Goal: Task Accomplishment & Management: Manage account settings

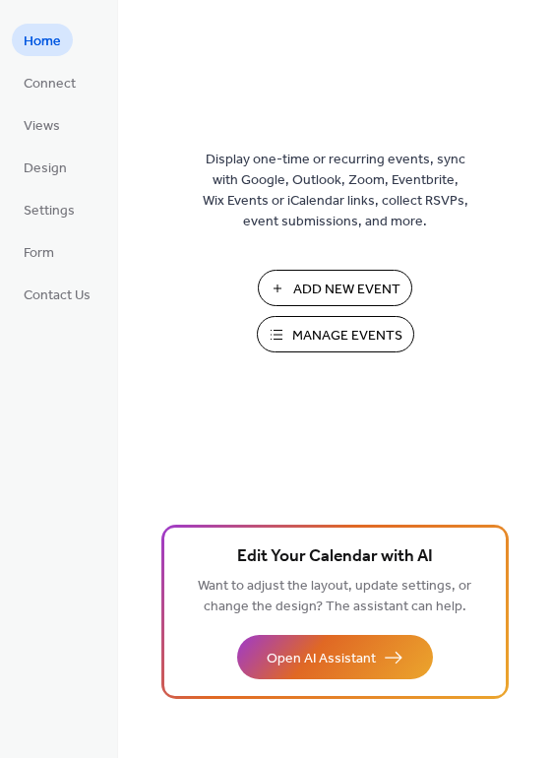
click at [290, 327] on button "Manage Events" at bounding box center [335, 334] width 157 height 36
click at [297, 336] on span "Manage Events" at bounding box center [347, 336] width 110 height 21
click at [33, 210] on span "Settings" at bounding box center [49, 211] width 51 height 21
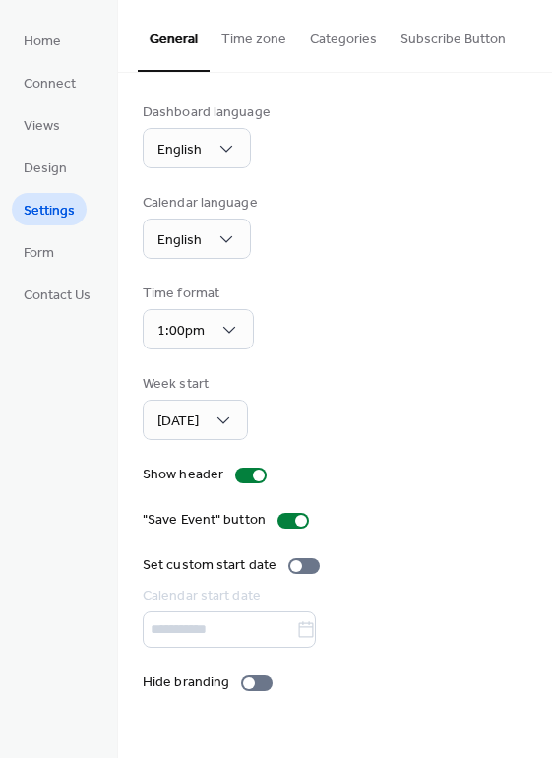
click at [312, 49] on button "Categories" at bounding box center [343, 35] width 91 height 70
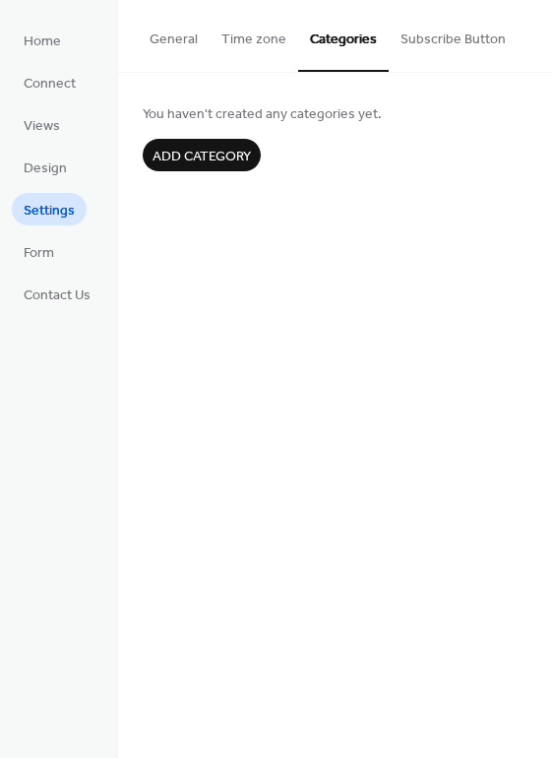
click at [389, 45] on button "Subscribe Button" at bounding box center [453, 35] width 129 height 70
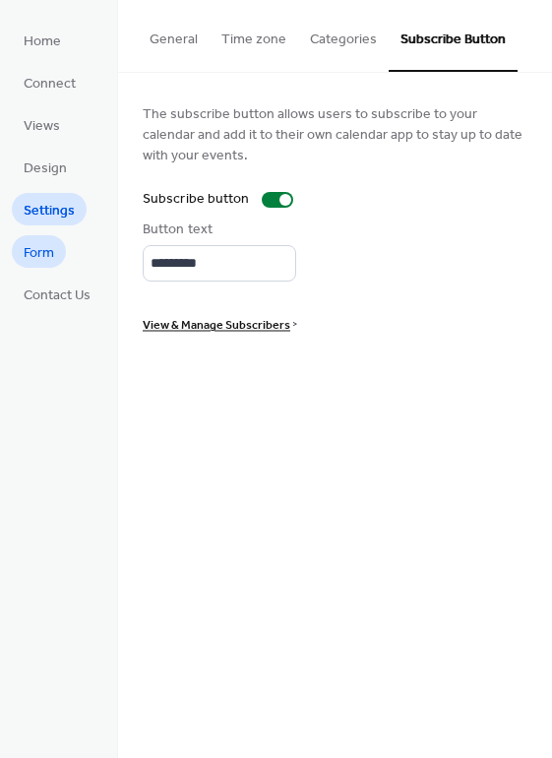
click at [26, 255] on span "Form" at bounding box center [39, 253] width 31 height 21
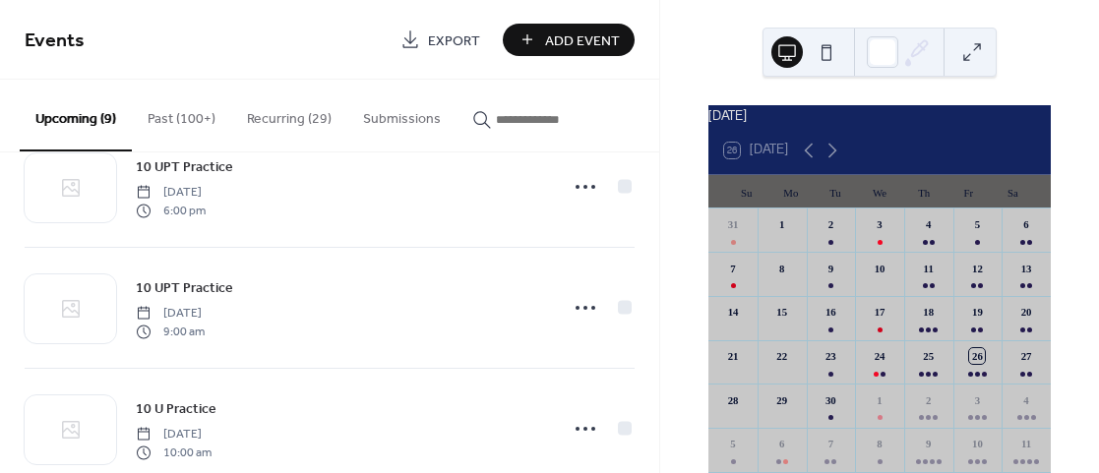
scroll to position [825, 0]
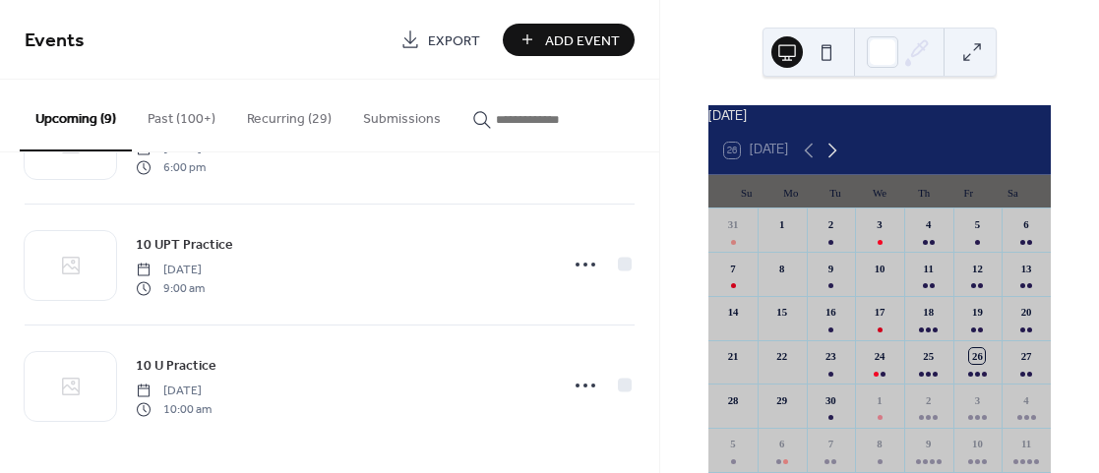
click at [842, 157] on icon at bounding box center [833, 151] width 24 height 24
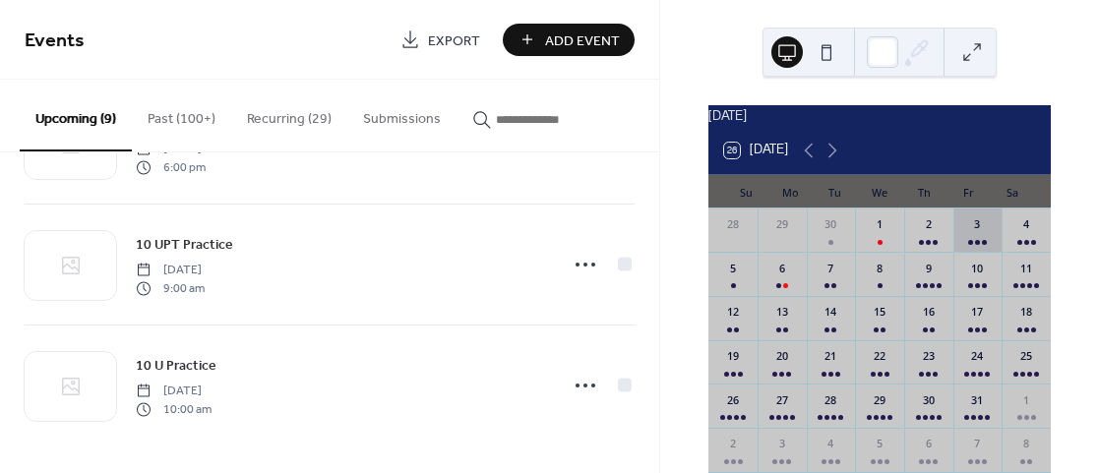
click at [966, 234] on div "3" at bounding box center [978, 231] width 49 height 44
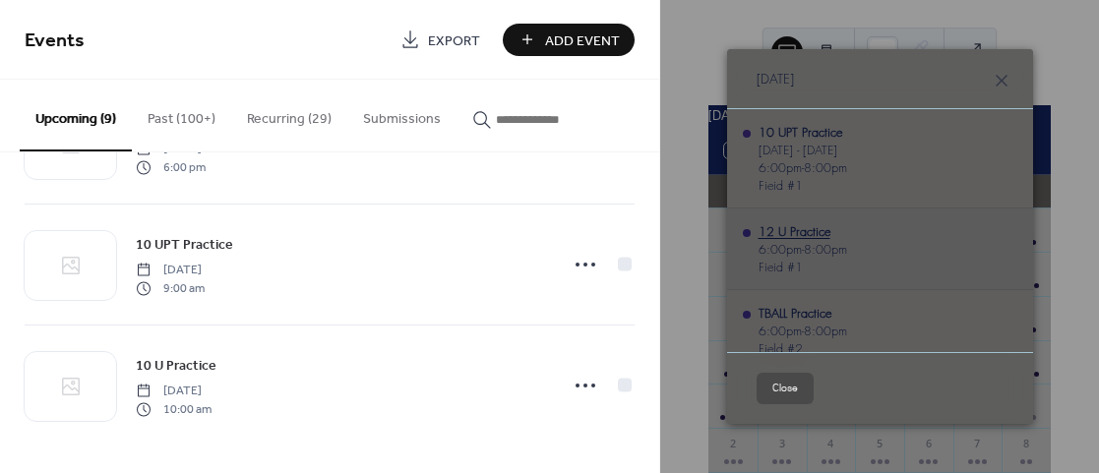
click at [784, 226] on div "12 U Practice" at bounding box center [803, 231] width 89 height 18
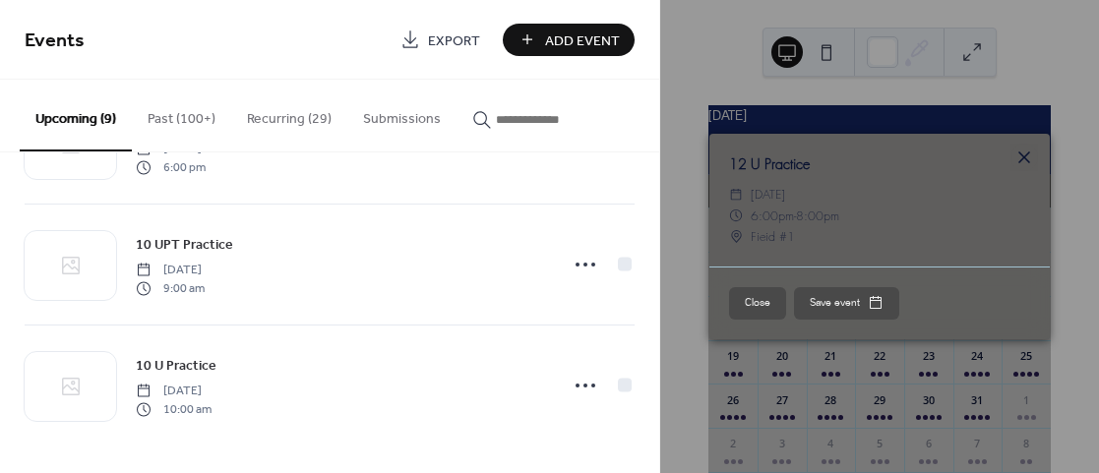
click at [1023, 157] on icon at bounding box center [1024, 158] width 12 height 12
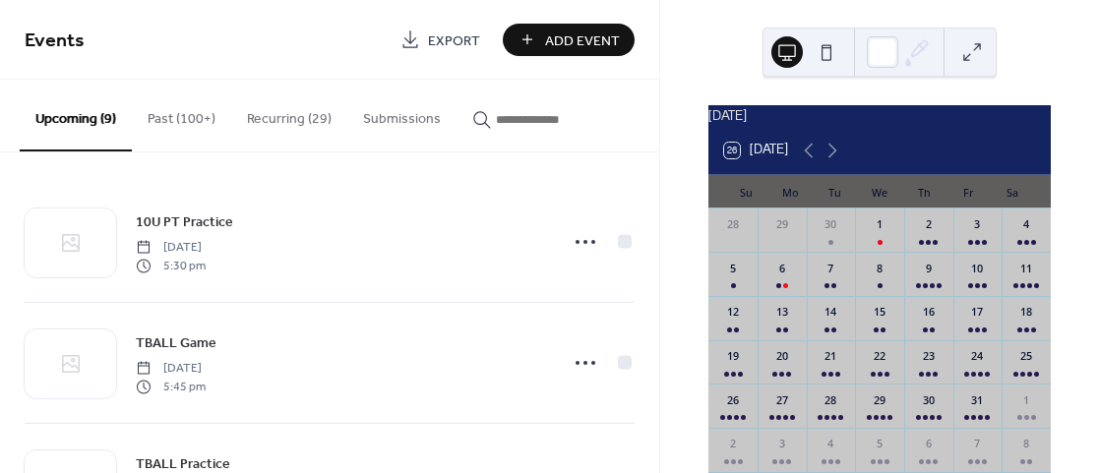
scroll to position [0, 0]
click at [956, 423] on div "31" at bounding box center [978, 406] width 49 height 44
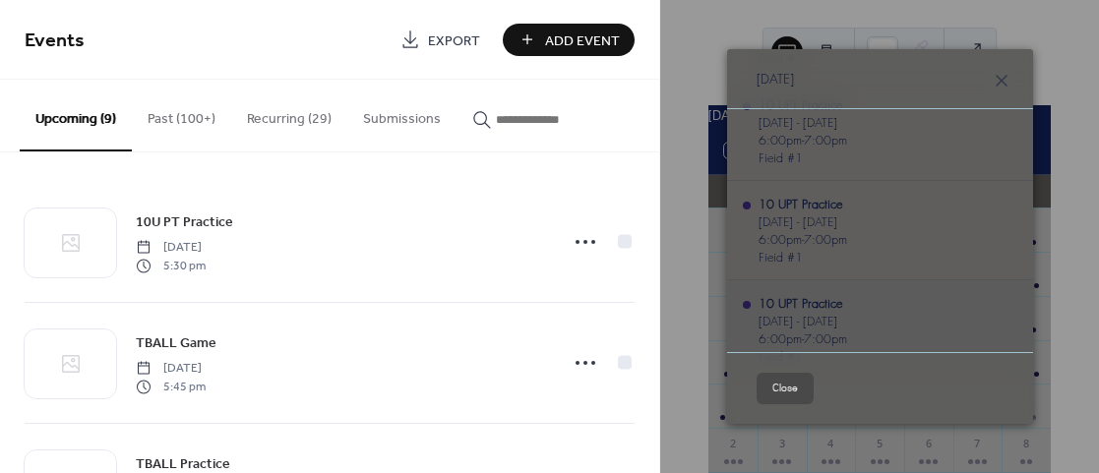
scroll to position [127, 0]
click at [1001, 82] on icon at bounding box center [1002, 81] width 24 height 24
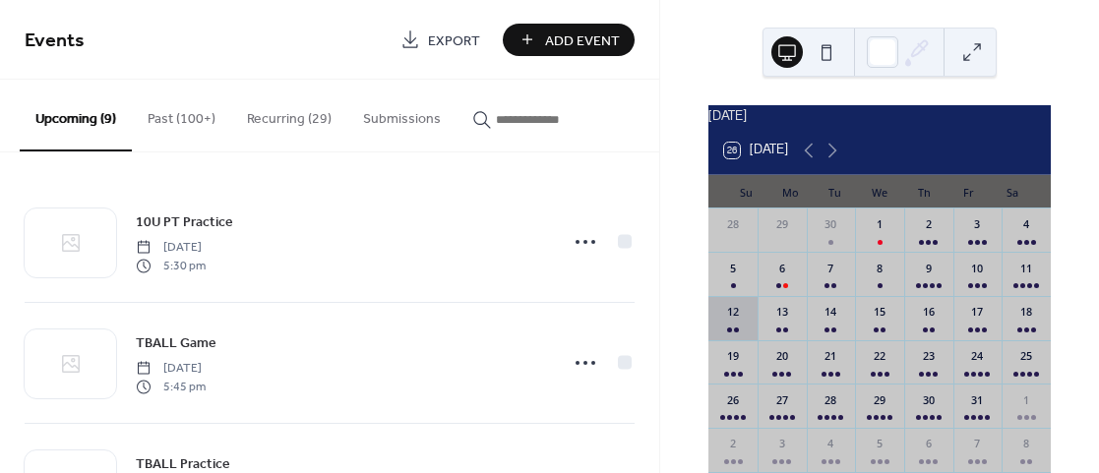
click at [751, 318] on div "12" at bounding box center [733, 318] width 49 height 44
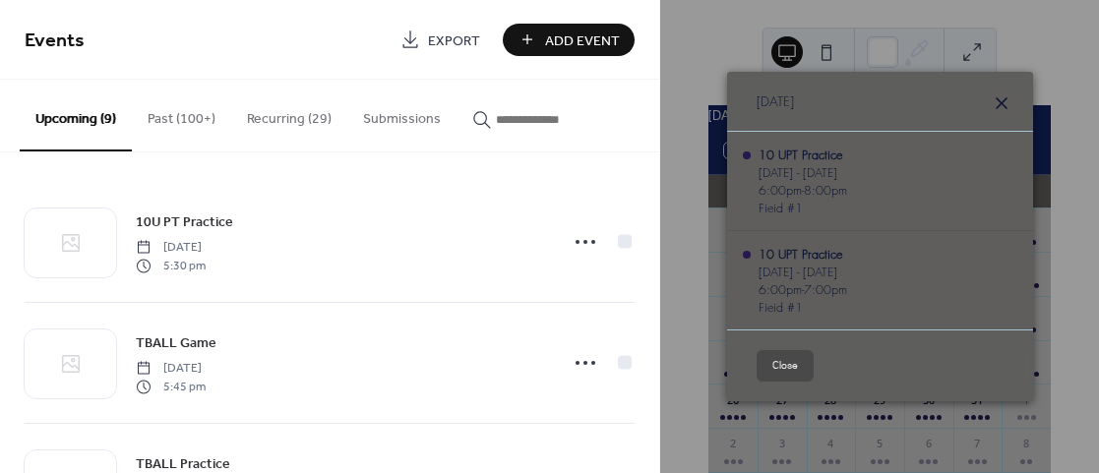
click at [1005, 115] on icon at bounding box center [1002, 104] width 24 height 24
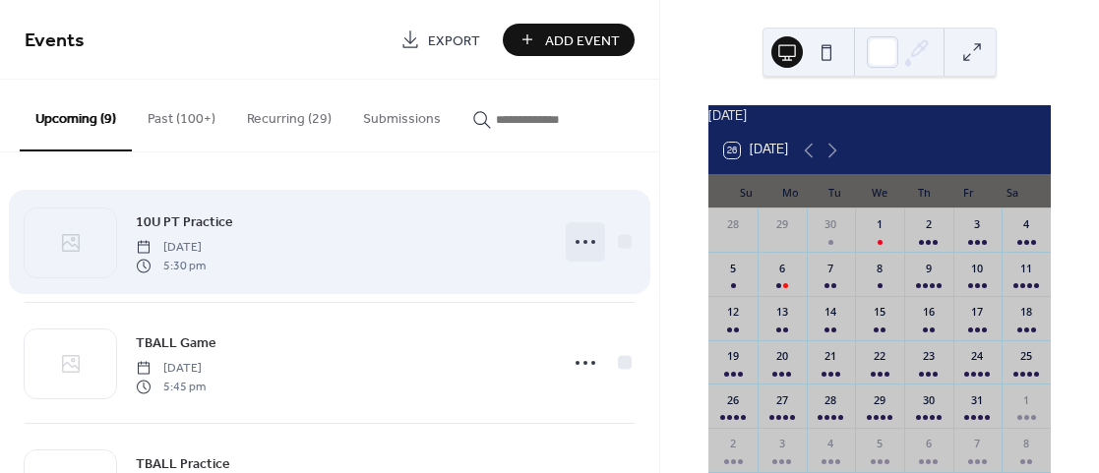
click at [586, 249] on icon at bounding box center [585, 241] width 31 height 31
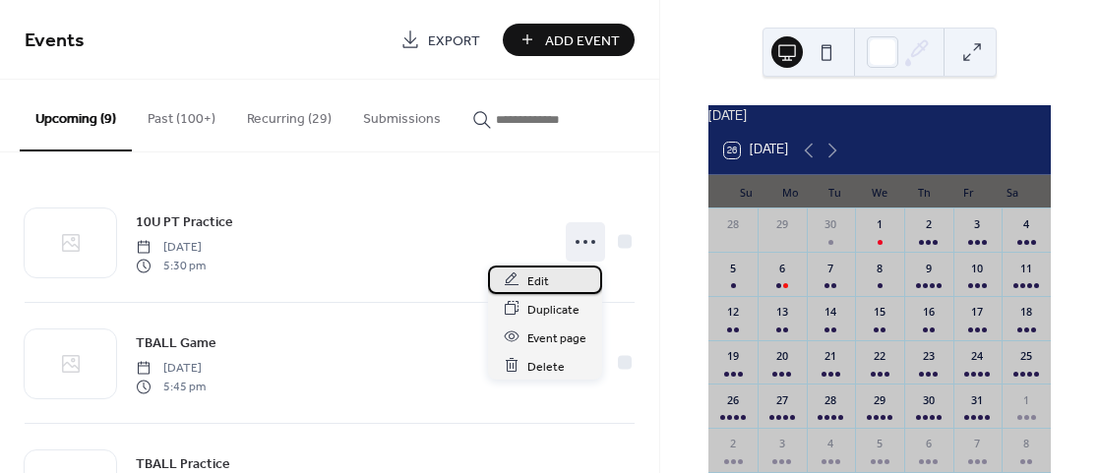
click at [562, 288] on div "Edit" at bounding box center [545, 280] width 114 height 29
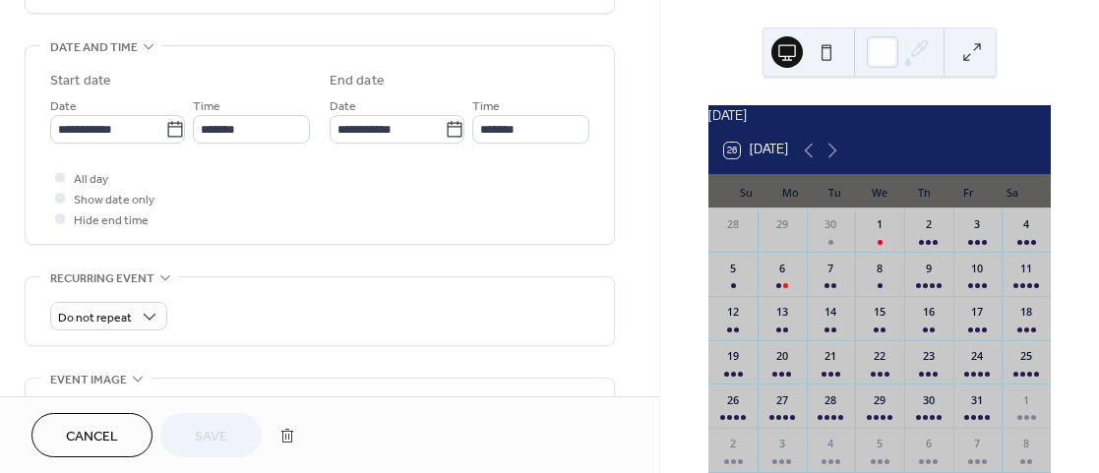
scroll to position [594, 0]
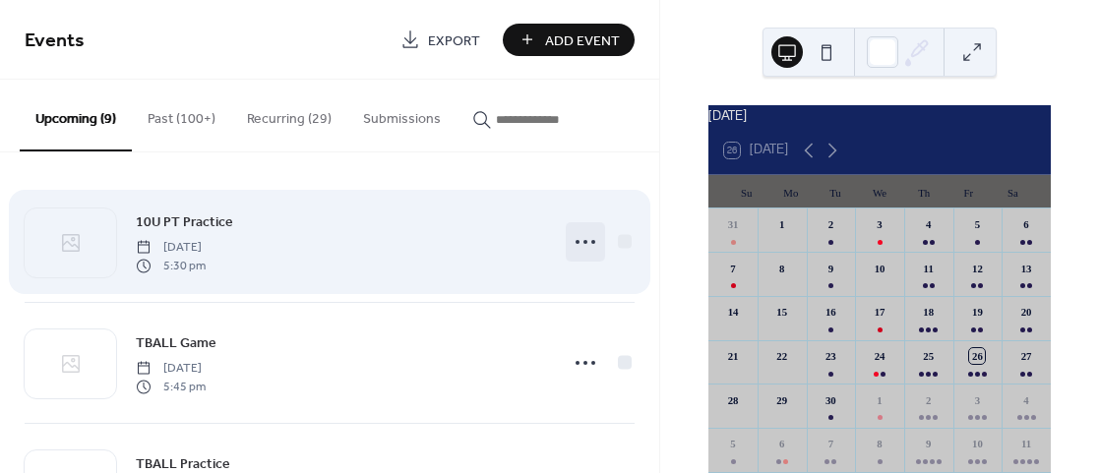
click at [576, 245] on icon at bounding box center [585, 241] width 31 height 31
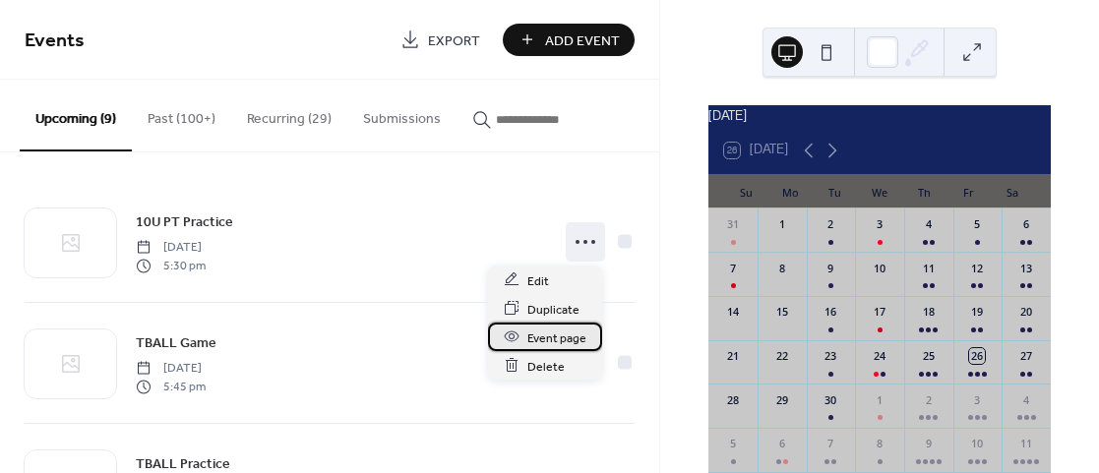
click at [516, 331] on icon at bounding box center [512, 337] width 16 height 16
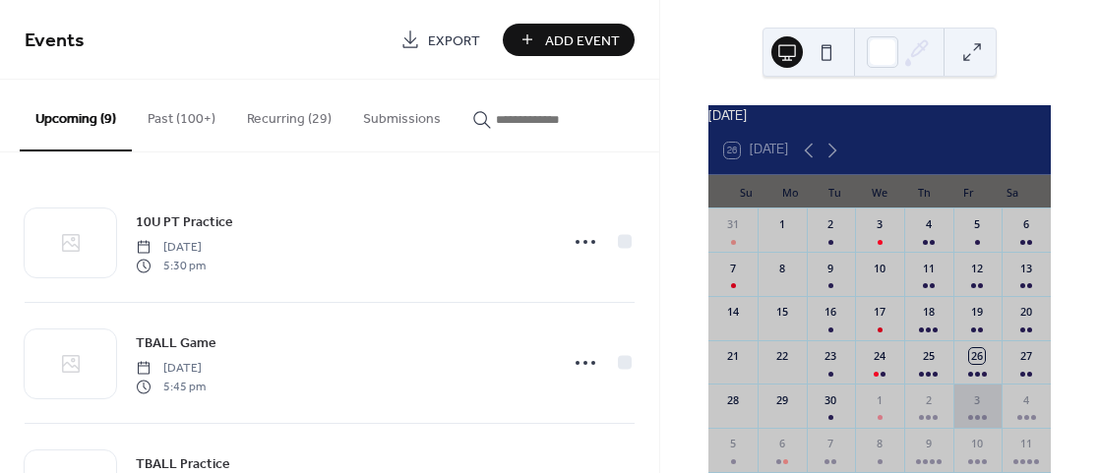
click at [954, 410] on div "3" at bounding box center [978, 397] width 49 height 27
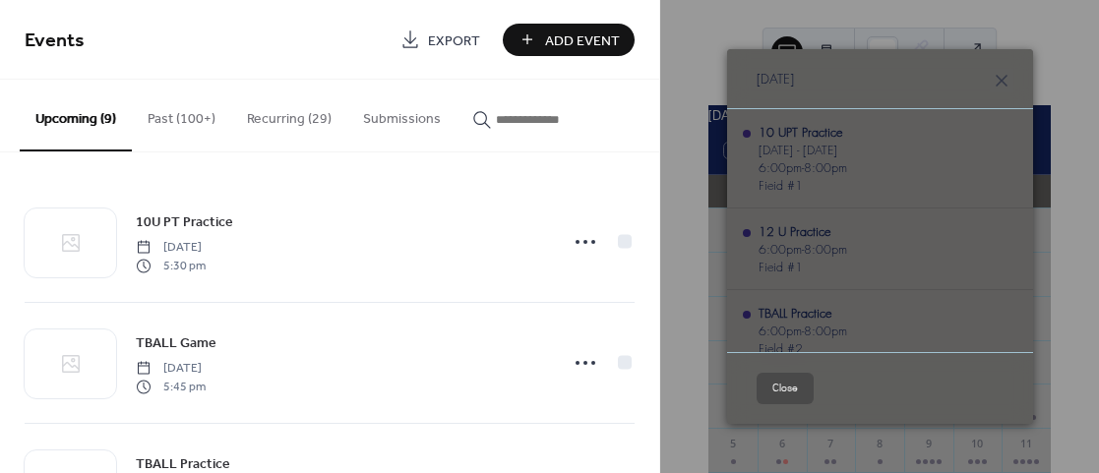
click at [794, 71] on span "[DATE]" at bounding box center [775, 79] width 37 height 20
click at [800, 134] on div "10 UPT Practice" at bounding box center [803, 132] width 89 height 18
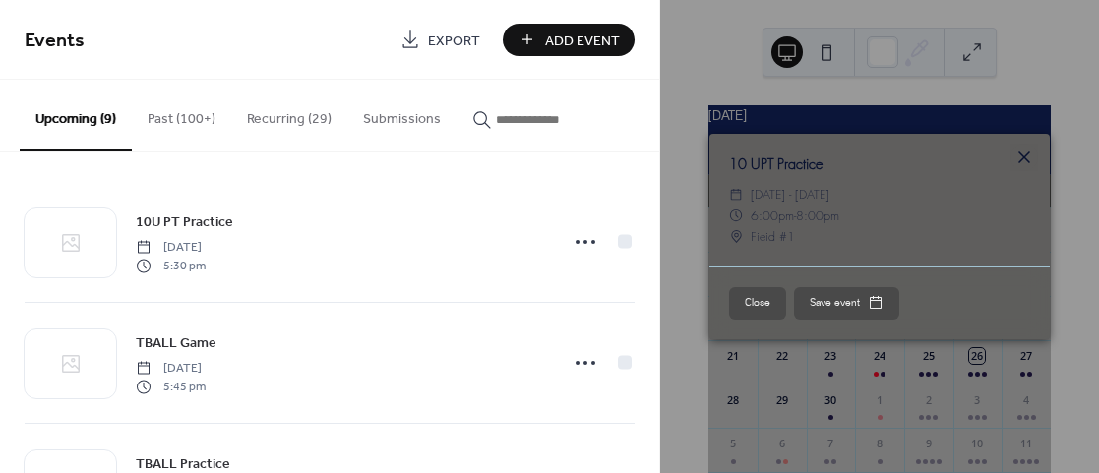
click at [1027, 162] on icon at bounding box center [1025, 158] width 24 height 24
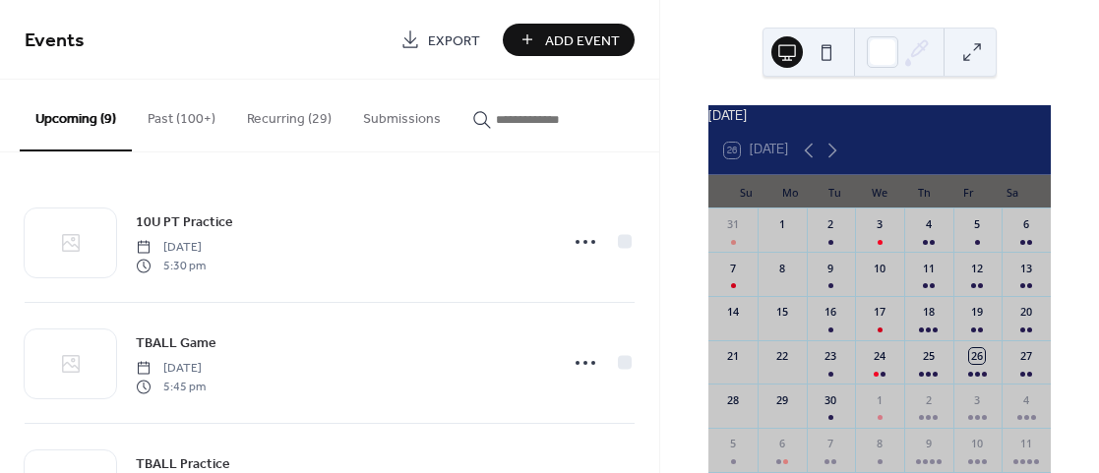
scroll to position [114, 0]
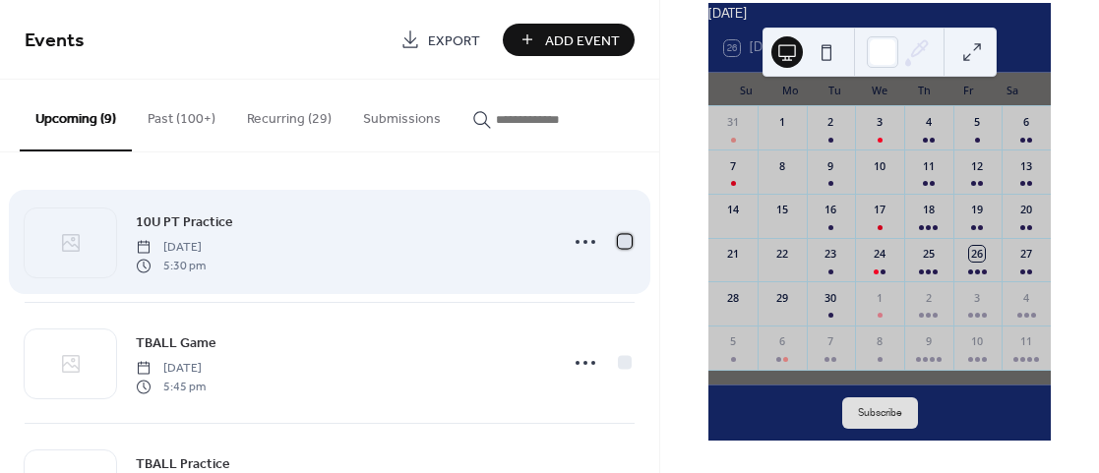
click at [618, 237] on div at bounding box center [625, 241] width 14 height 14
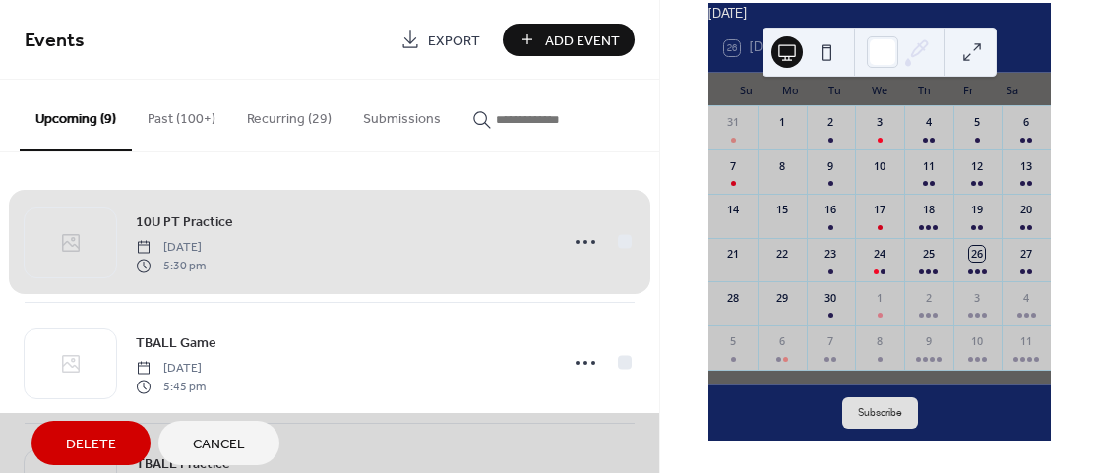
click at [548, 287] on div "10U PT Practice [DATE] 5:30 pm" at bounding box center [330, 242] width 610 height 120
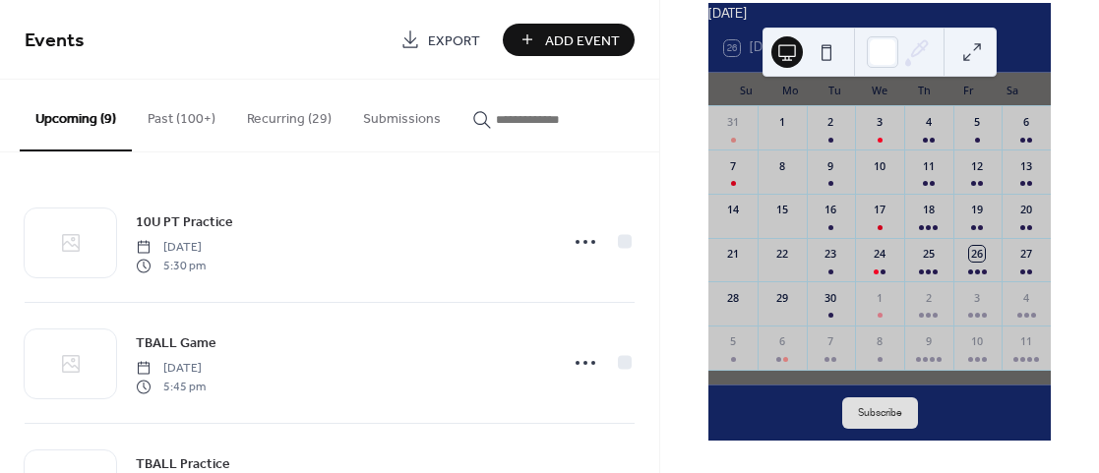
click at [531, 46] on button "Add Event" at bounding box center [569, 40] width 132 height 32
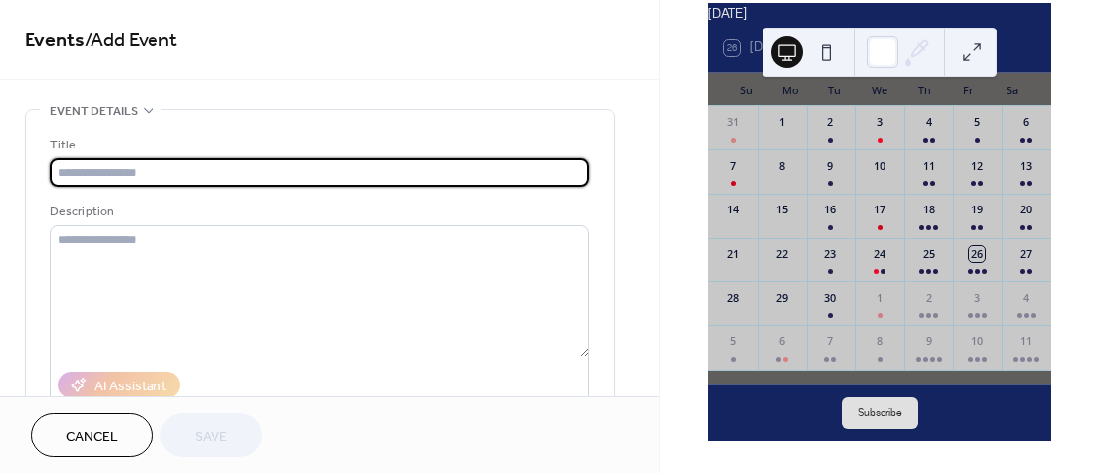
click at [131, 427] on button "Cancel" at bounding box center [91, 435] width 121 height 44
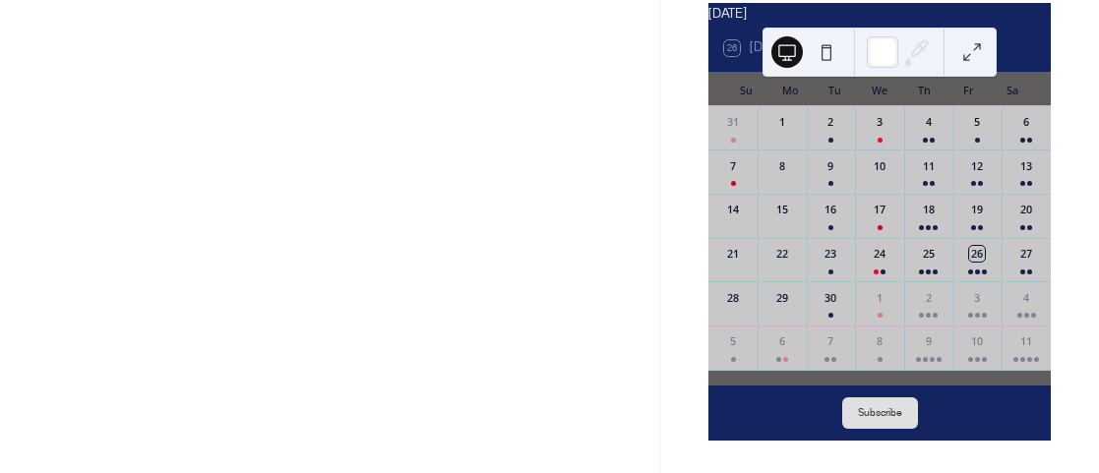
click at [83, 438] on div at bounding box center [329, 236] width 659 height 473
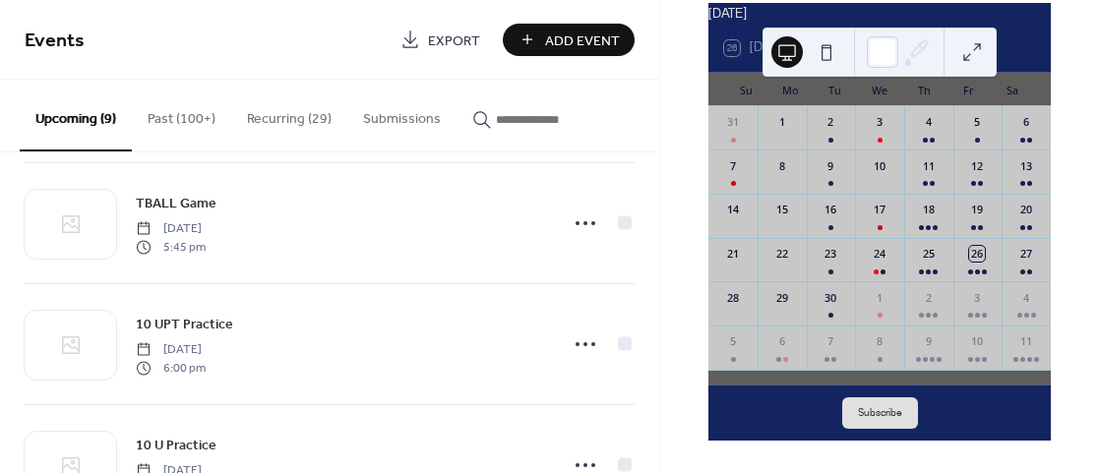
scroll to position [390, 0]
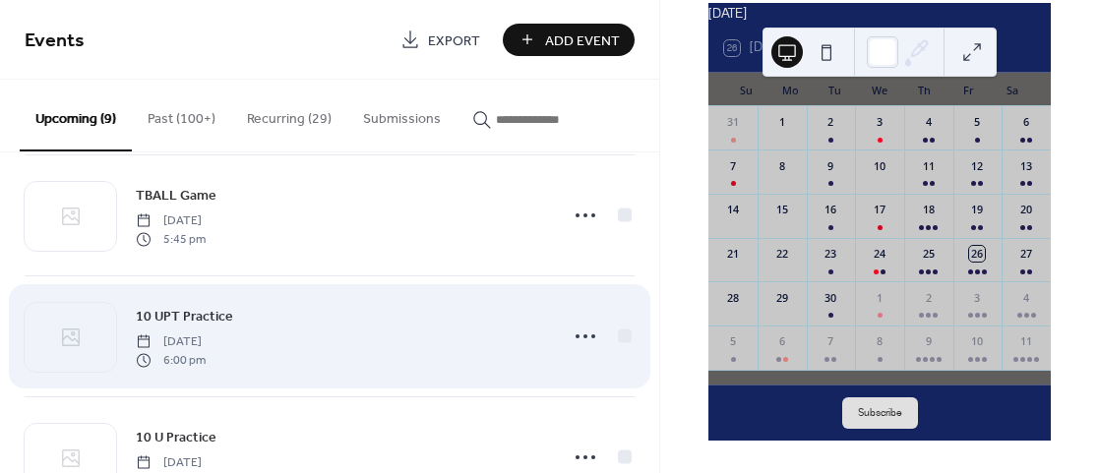
click at [206, 348] on span "[DATE]" at bounding box center [171, 343] width 70 height 18
click at [584, 335] on circle at bounding box center [586, 337] width 4 height 4
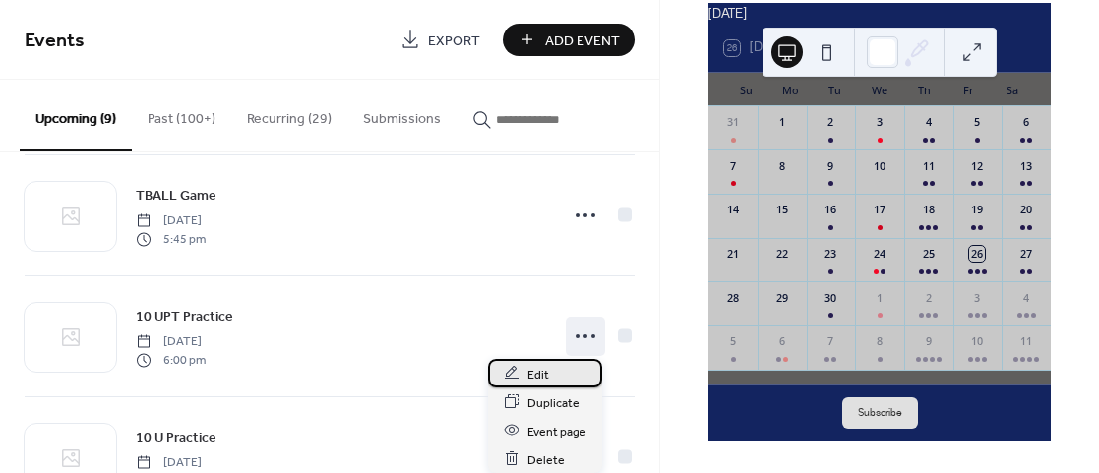
click at [550, 377] on div "Edit" at bounding box center [545, 373] width 114 height 29
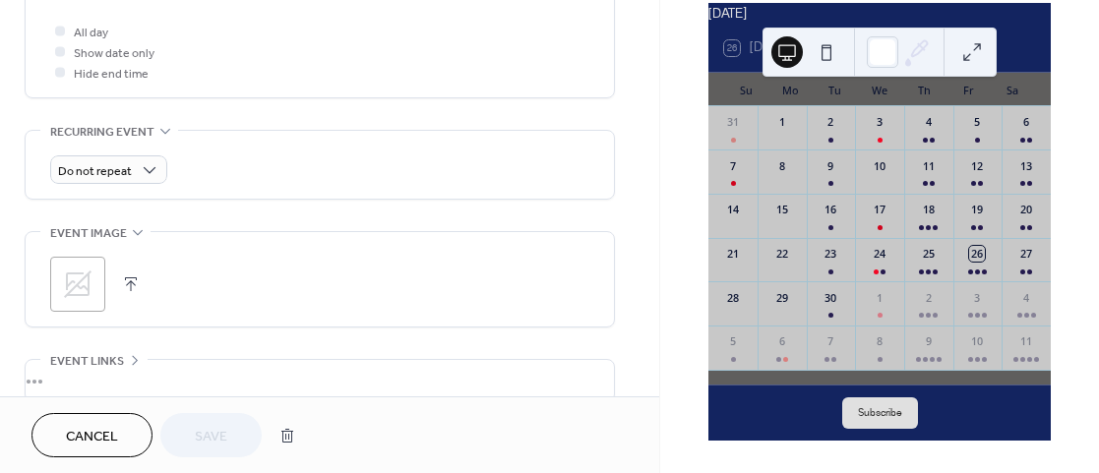
scroll to position [743, 0]
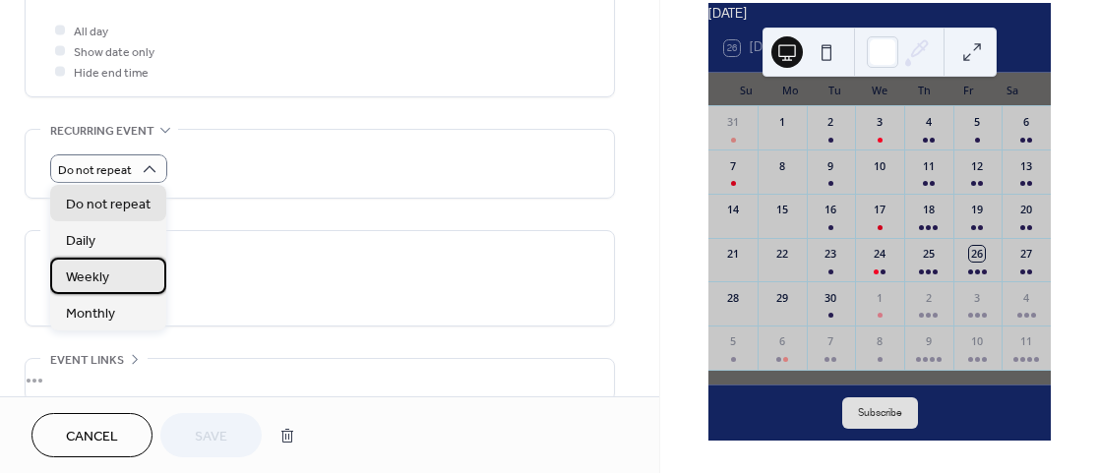
click at [98, 271] on span "Weekly" at bounding box center [87, 278] width 43 height 21
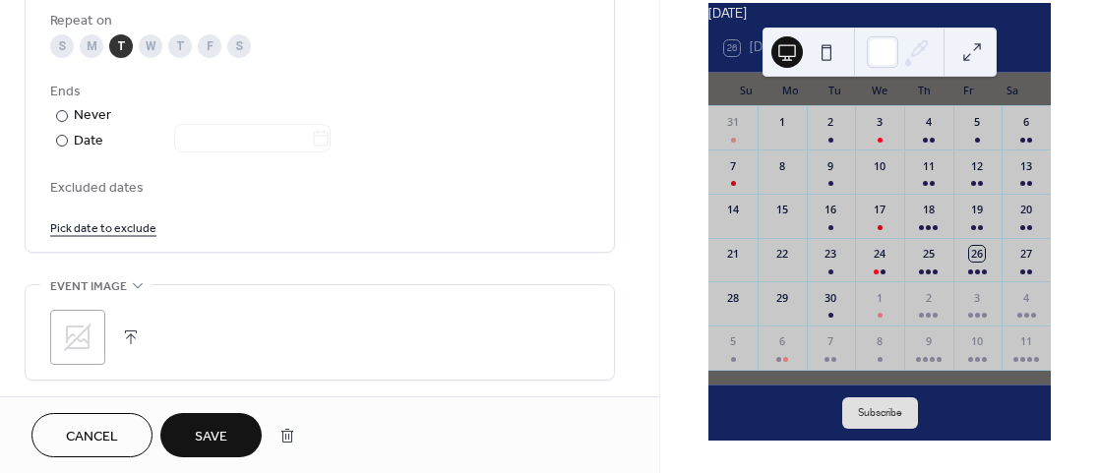
scroll to position [1013, 0]
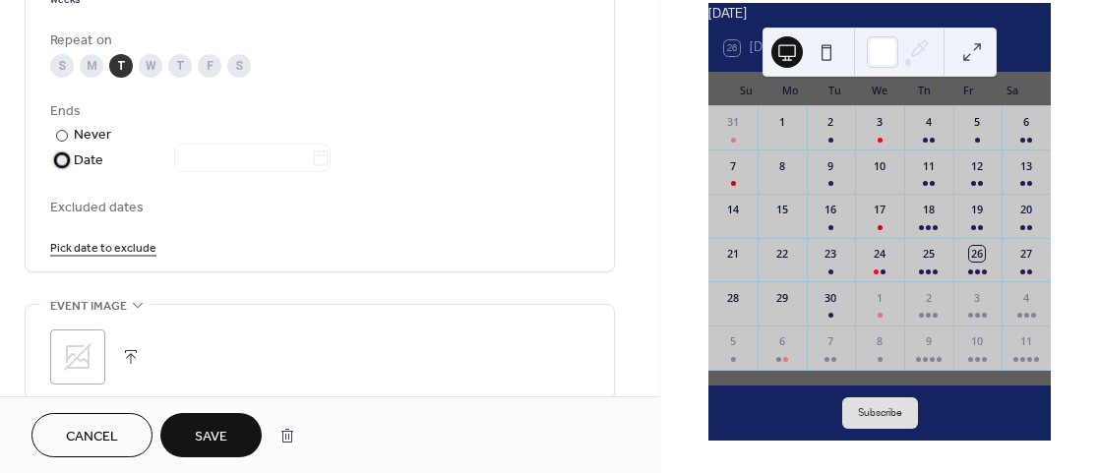
click at [64, 161] on div at bounding box center [62, 160] width 12 height 12
click at [331, 165] on icon at bounding box center [321, 159] width 20 height 20
click at [311, 165] on input "text" at bounding box center [242, 158] width 137 height 29
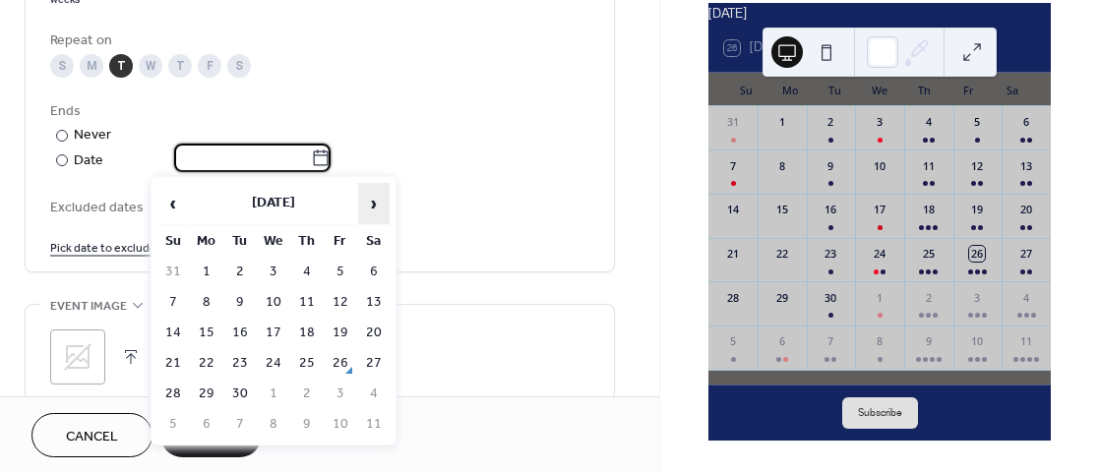
click at [372, 206] on span "›" at bounding box center [374, 203] width 30 height 39
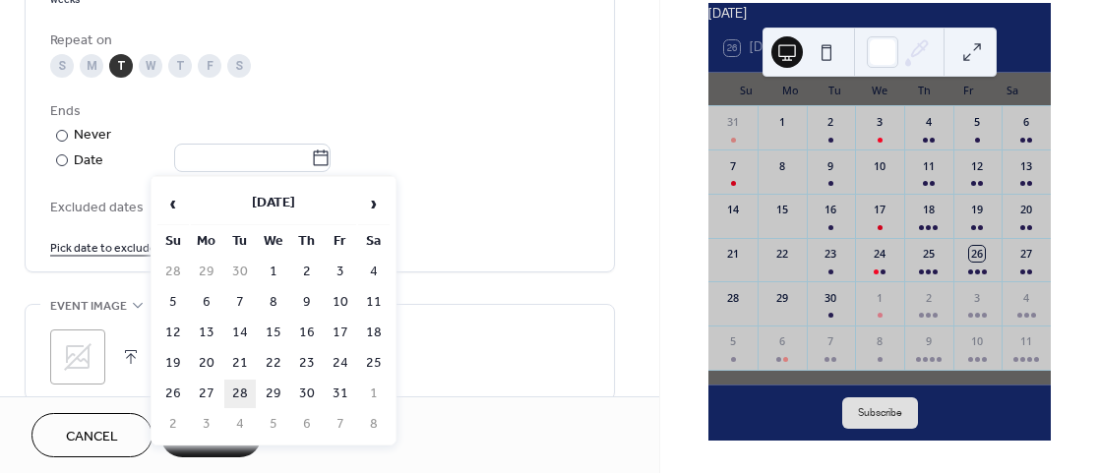
click at [244, 394] on td "28" at bounding box center [239, 394] width 31 height 29
type input "**********"
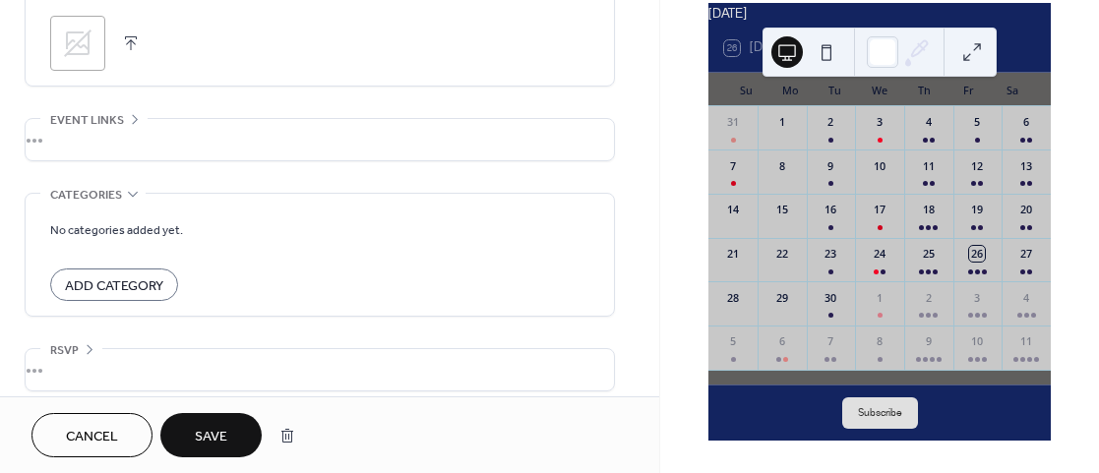
scroll to position [1340, 0]
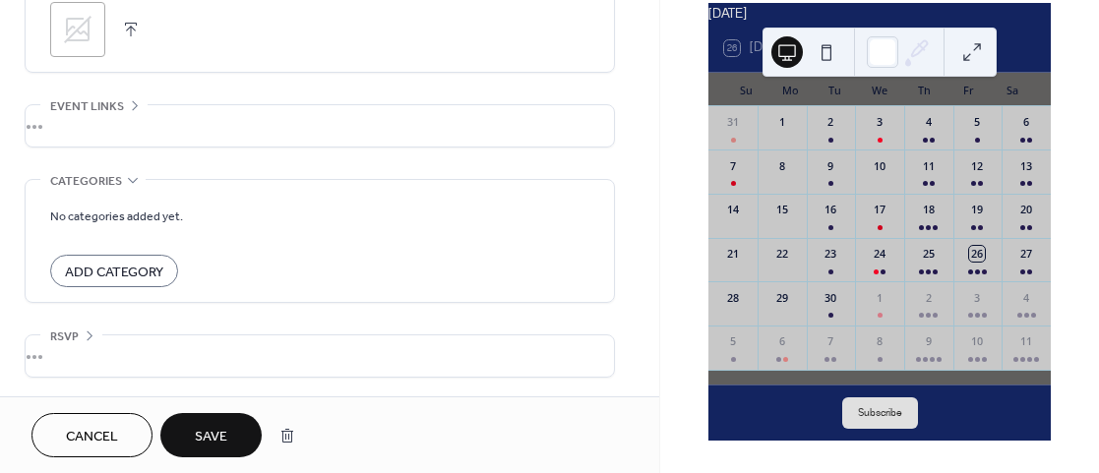
click at [218, 438] on span "Save" at bounding box center [211, 437] width 32 height 21
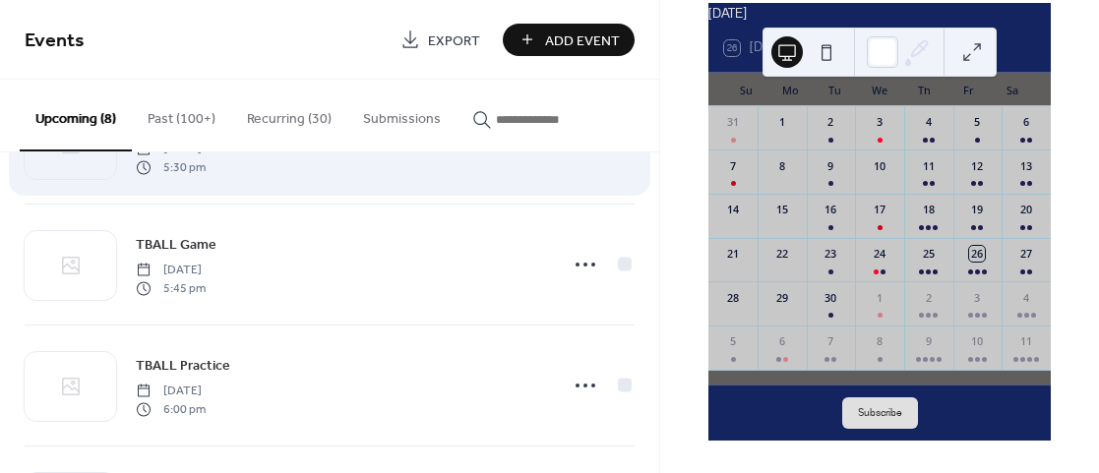
scroll to position [107, 0]
